Goal: Task Accomplishment & Management: Use online tool/utility

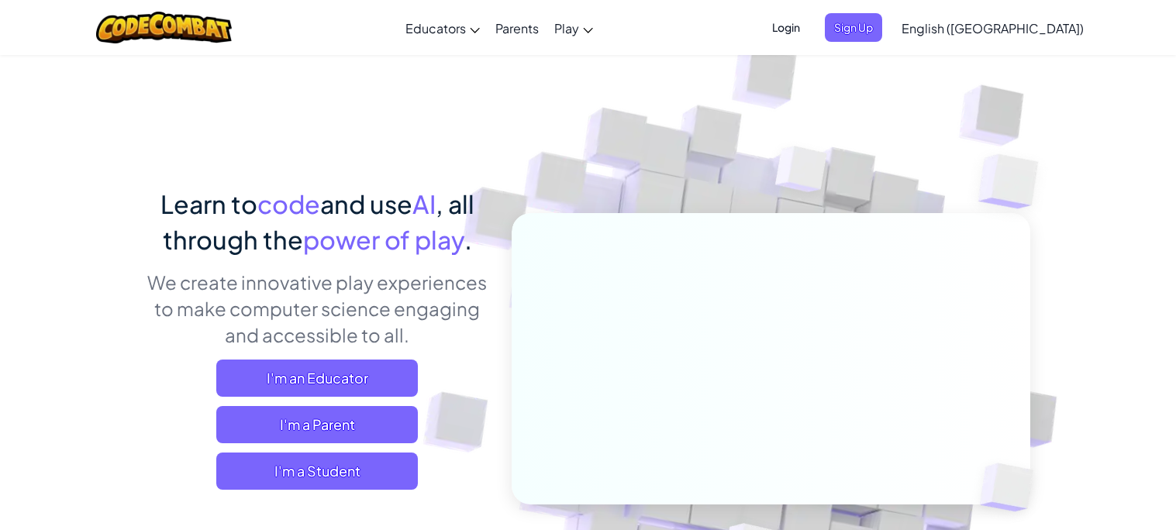
click at [809, 35] on span "Login" at bounding box center [786, 27] width 46 height 29
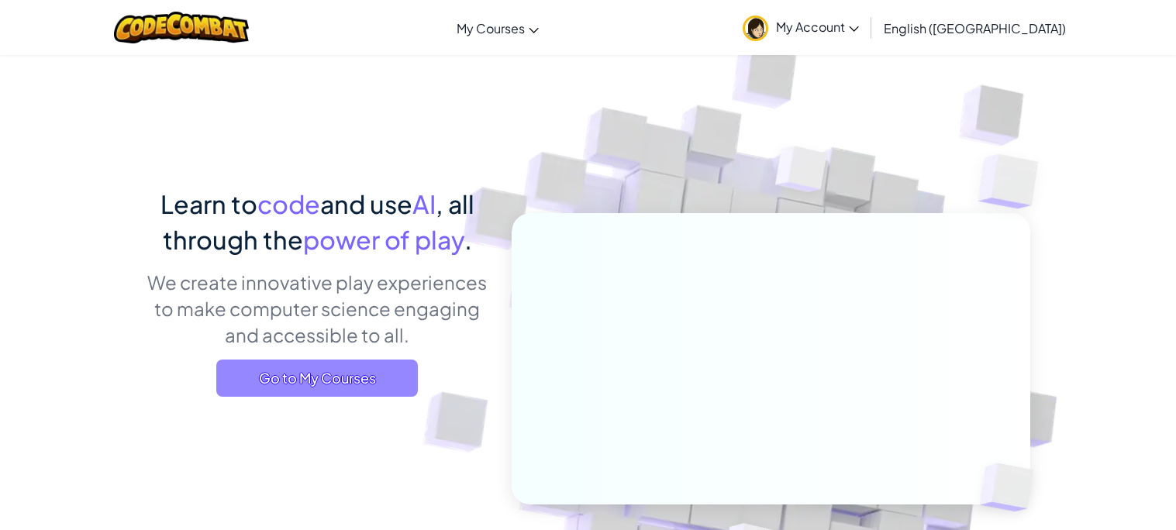
click at [282, 372] on span "Go to My Courses" at bounding box center [316, 378] width 201 height 37
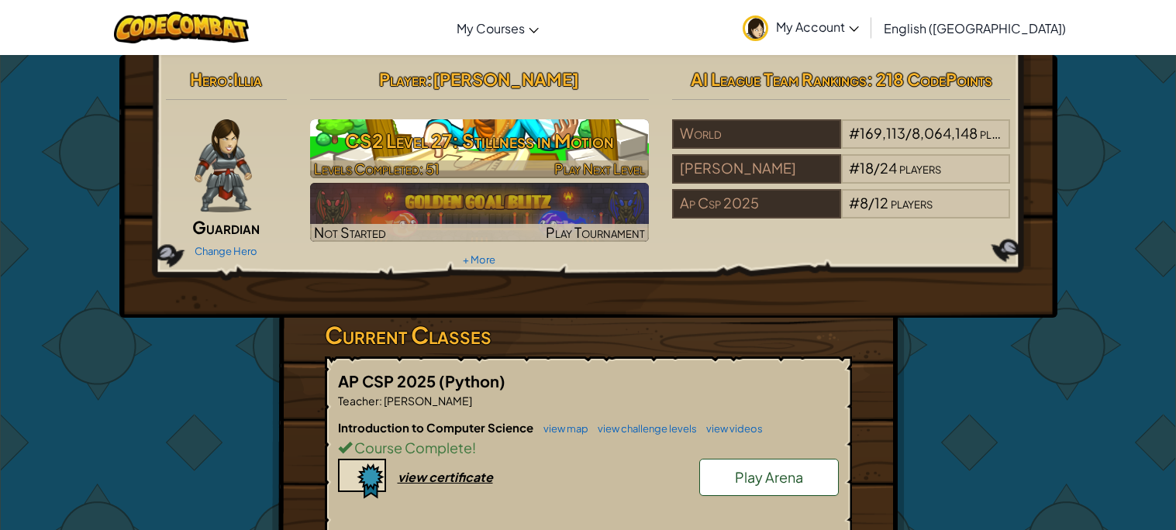
click at [508, 168] on div at bounding box center [479, 169] width 339 height 18
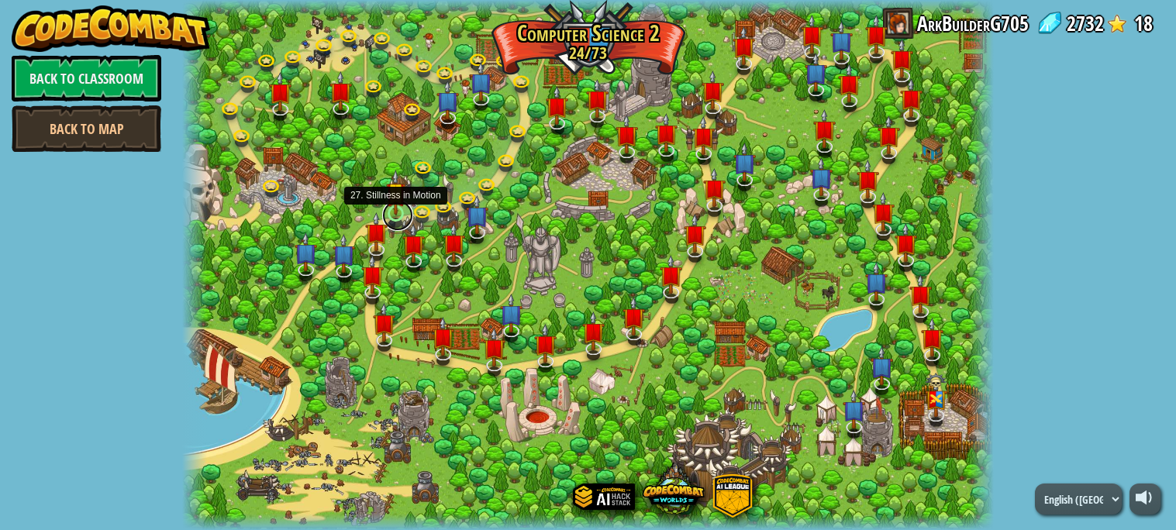
click at [393, 215] on link at bounding box center [397, 215] width 31 height 31
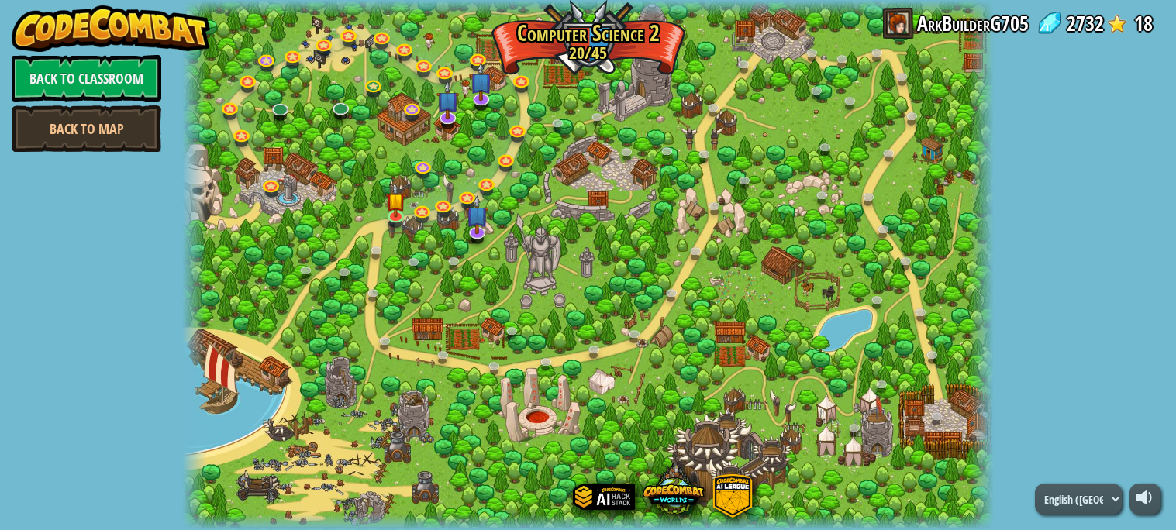
click at [372, 354] on div at bounding box center [587, 265] width 811 height 530
click at [402, 224] on link at bounding box center [397, 215] width 31 height 31
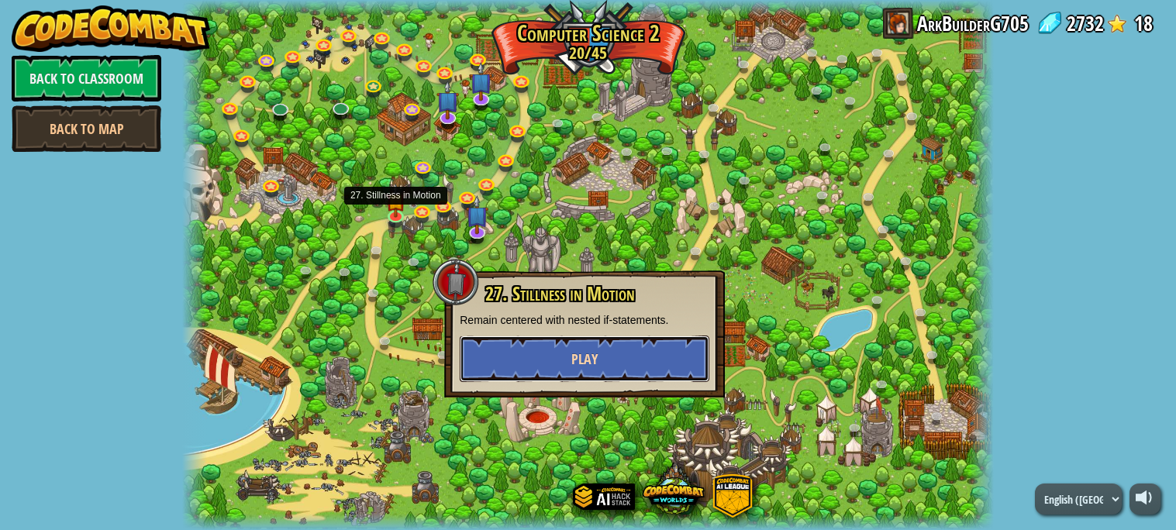
click at [569, 371] on button "Play" at bounding box center [585, 359] width 250 height 46
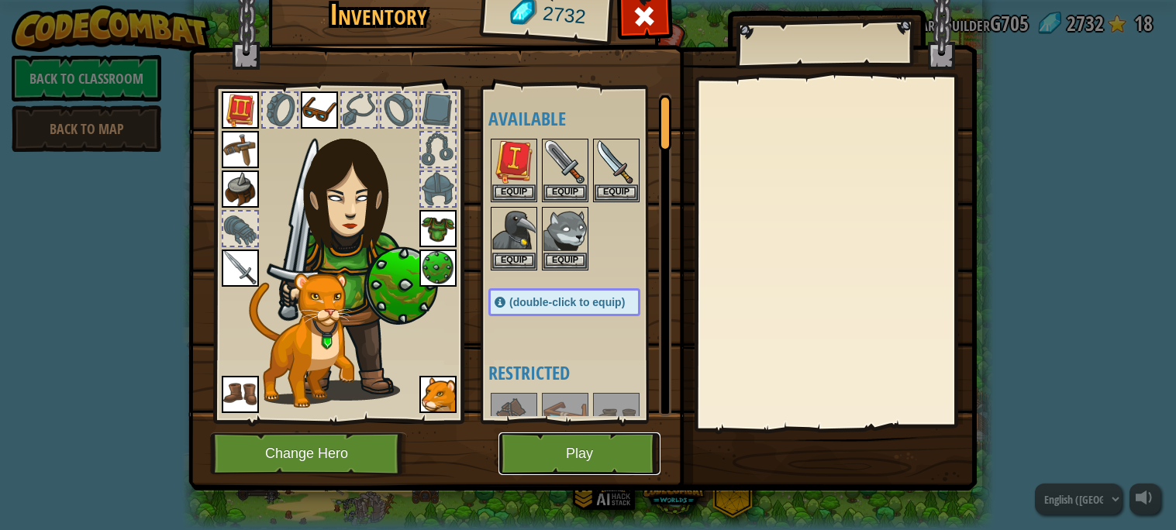
click at [565, 454] on button "Play" at bounding box center [579, 453] width 162 height 43
